Goal: Navigation & Orientation: Find specific page/section

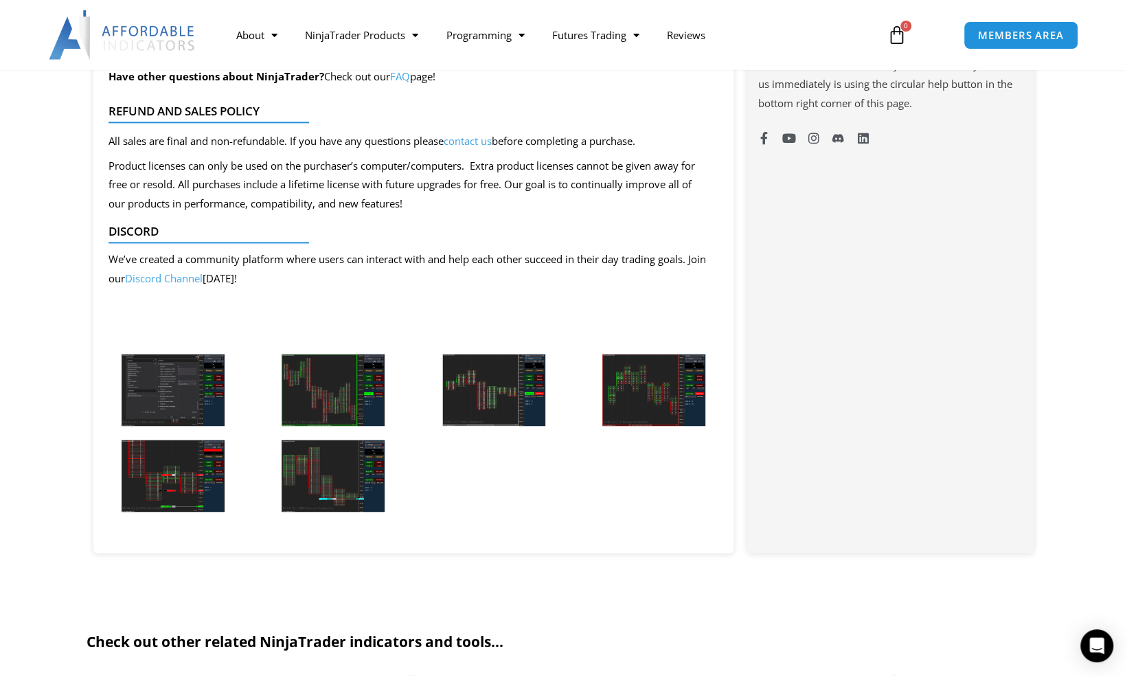
scroll to position [1133, 0]
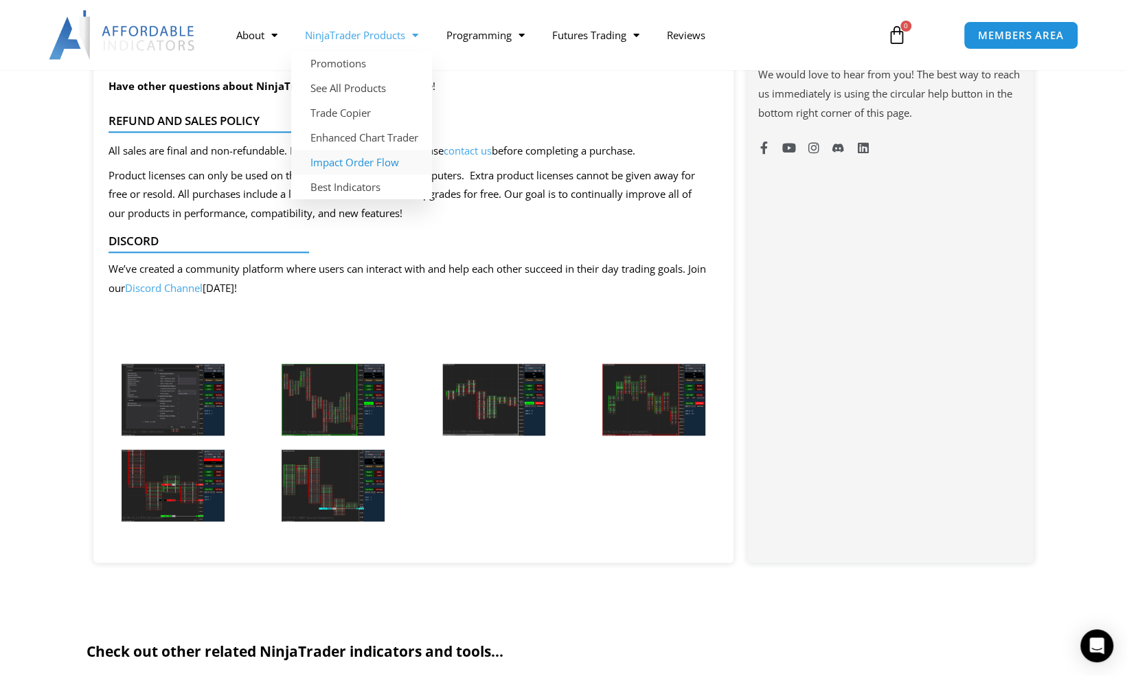
click at [380, 160] on link "Impact Order Flow" at bounding box center [361, 162] width 141 height 25
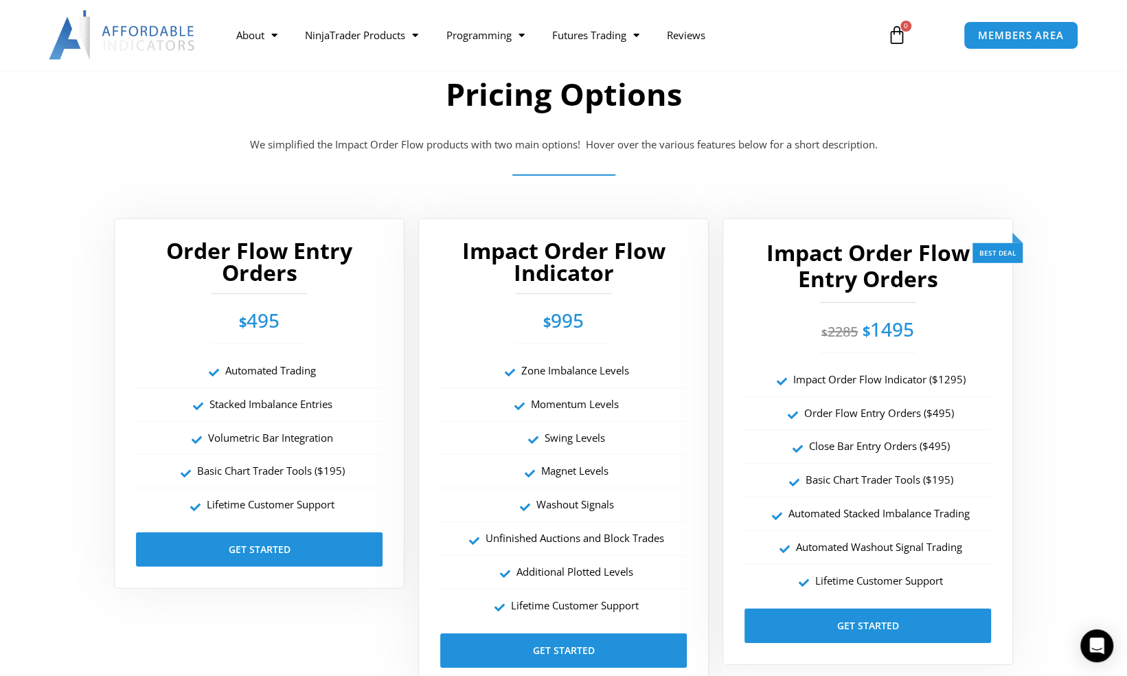
scroll to position [2335, 0]
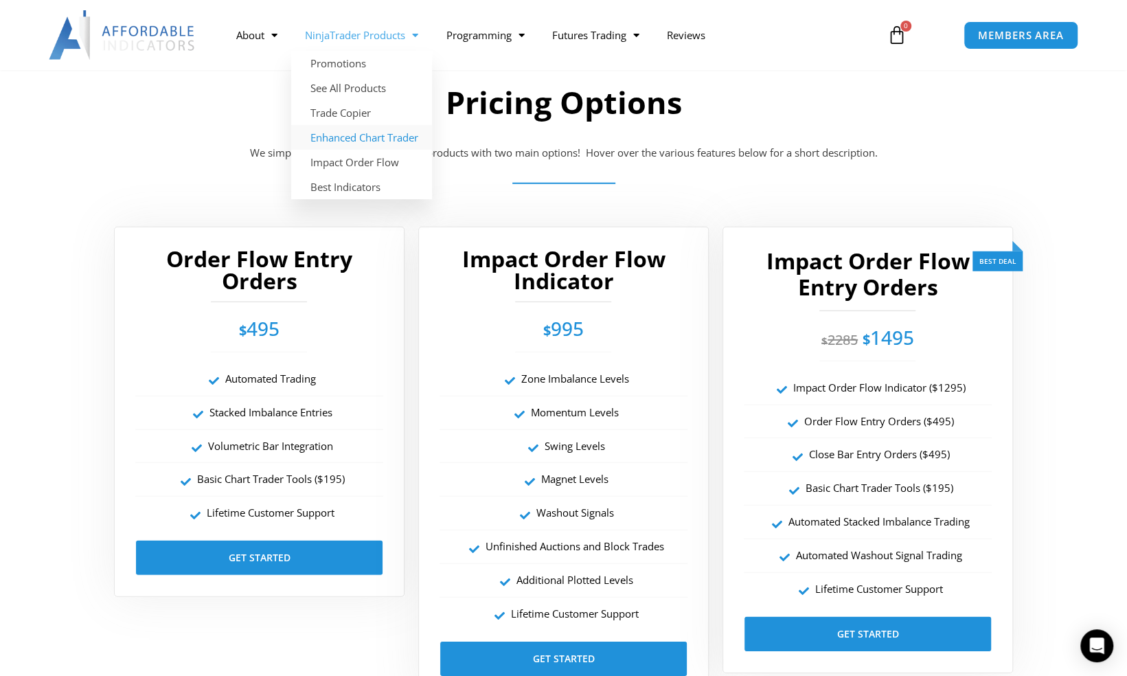
click at [392, 139] on link "Enhanced Chart Trader" at bounding box center [361, 137] width 141 height 25
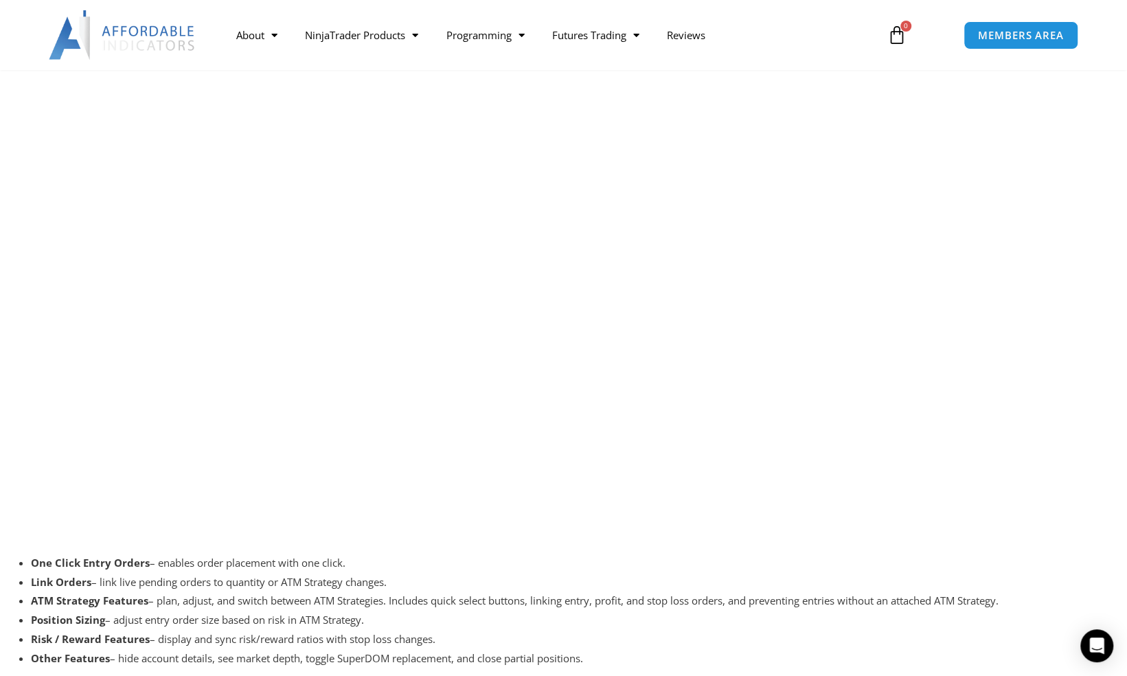
scroll to position [2610, 0]
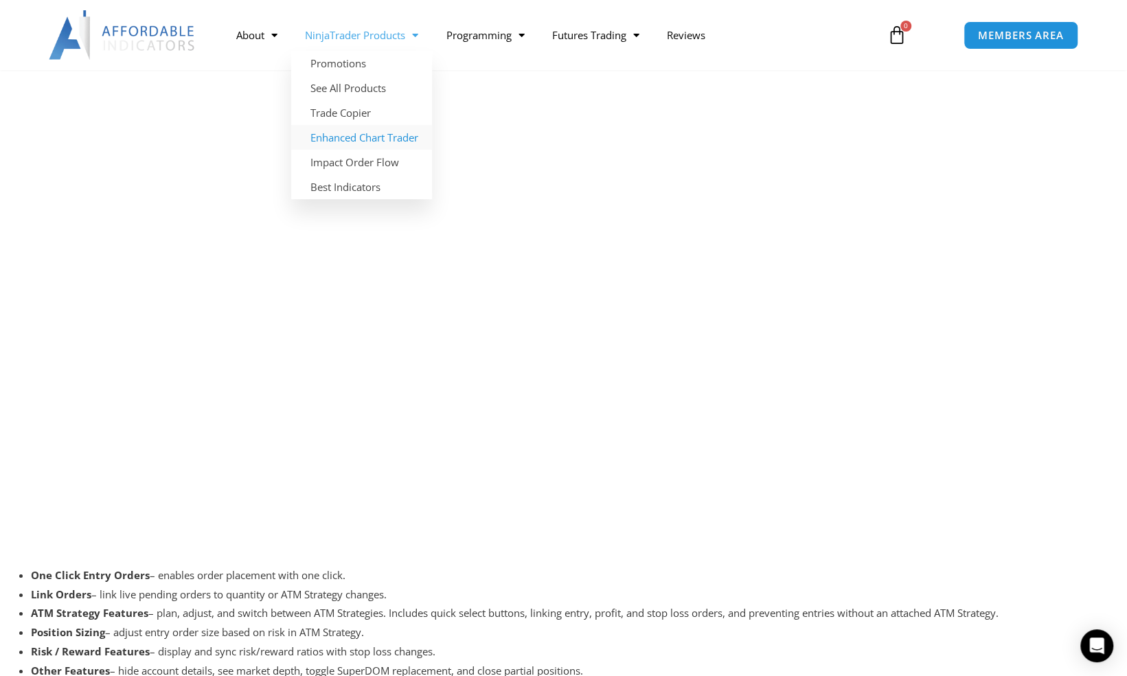
click at [359, 136] on link "Enhanced Chart Trader" at bounding box center [361, 137] width 141 height 25
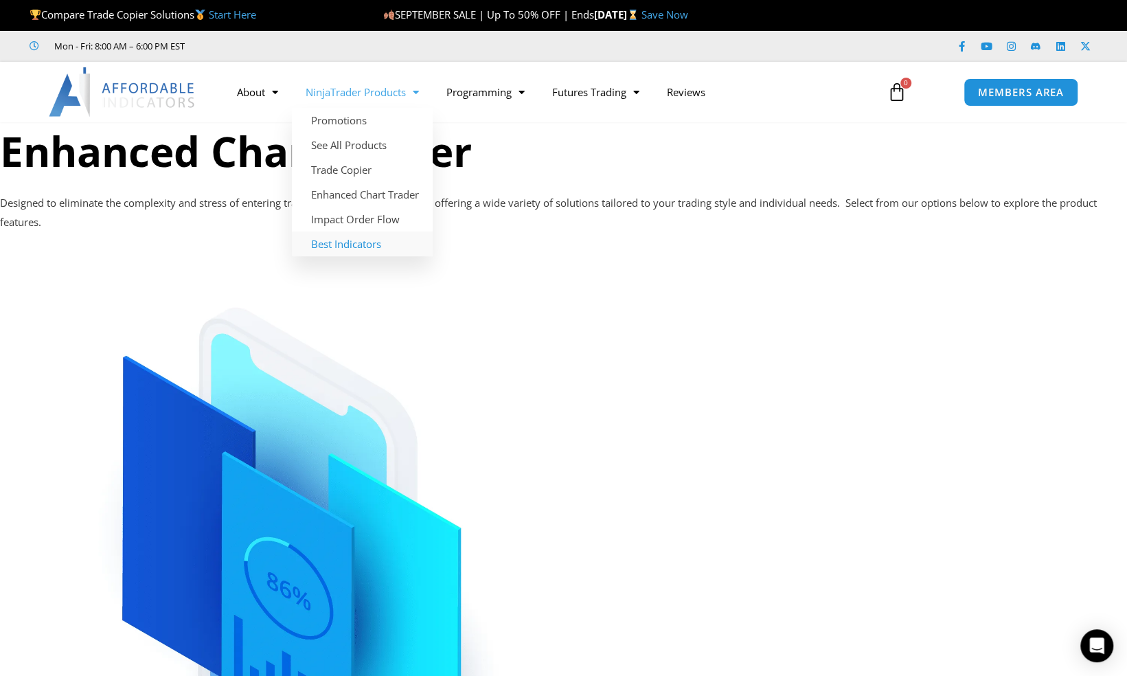
click at [353, 244] on link "Best Indicators" at bounding box center [362, 243] width 141 height 25
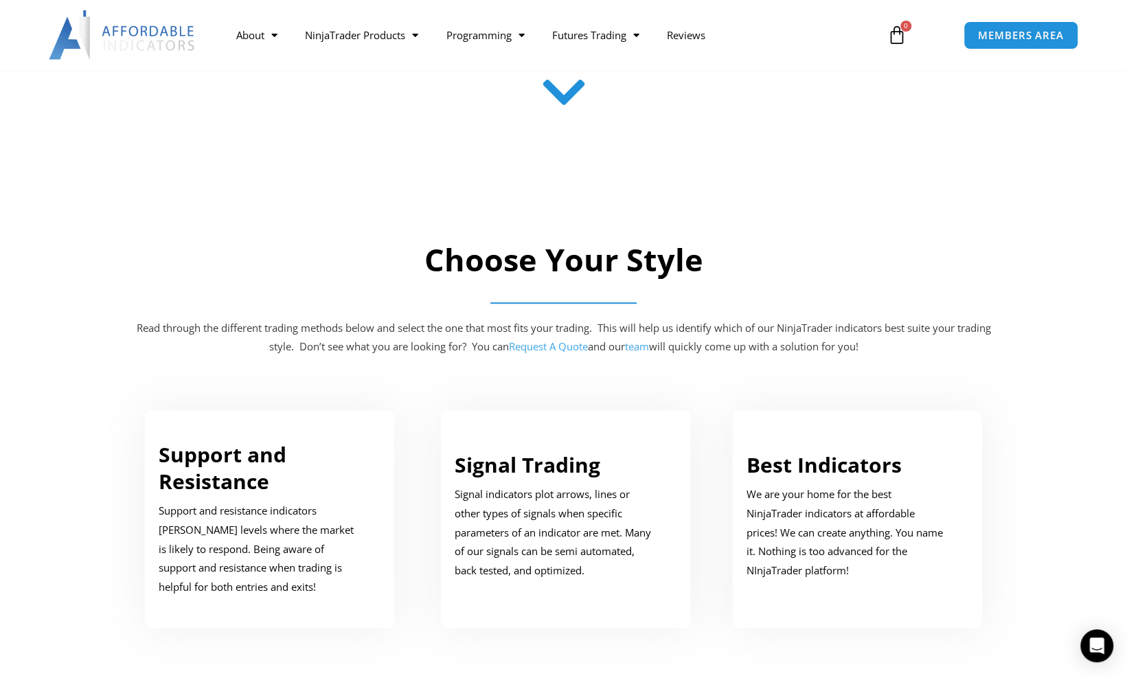
scroll to position [69, 0]
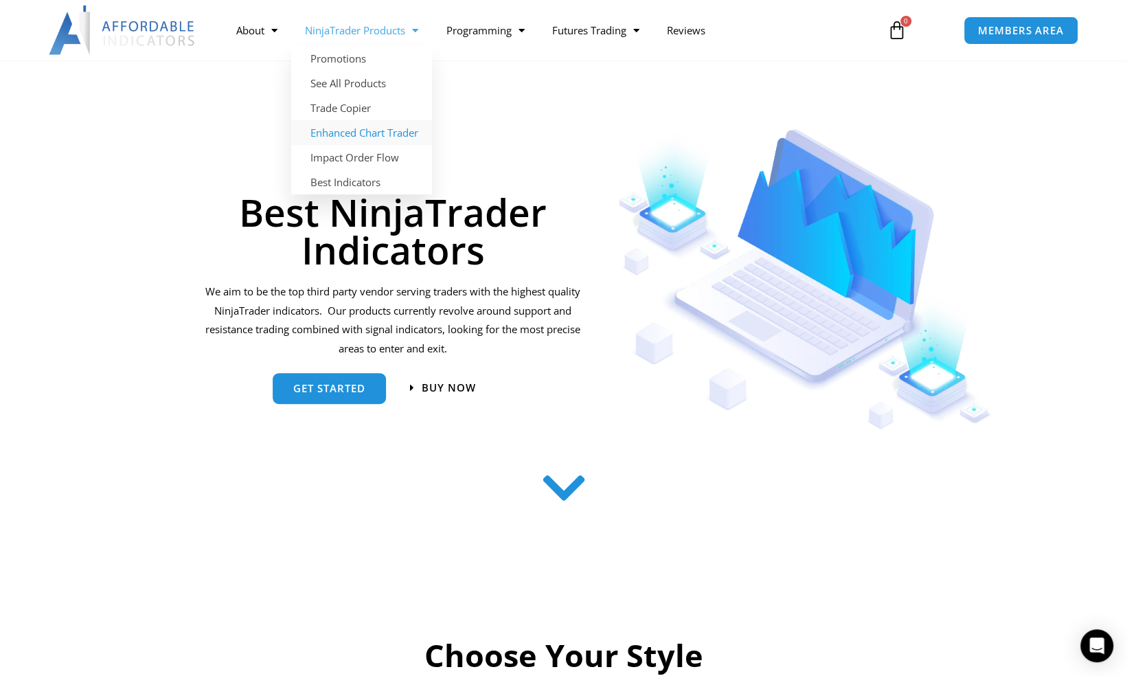
click at [360, 135] on link "Enhanced Chart Trader" at bounding box center [361, 132] width 141 height 25
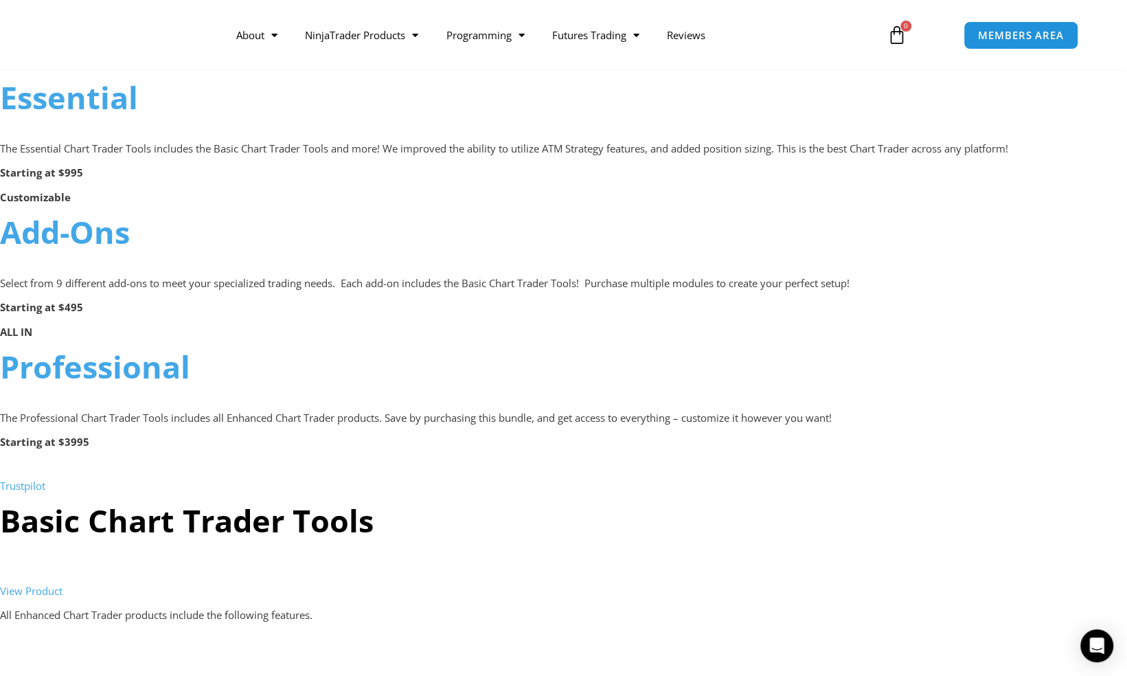
scroll to position [824, 0]
